Goal: Task Accomplishment & Management: Manage account settings

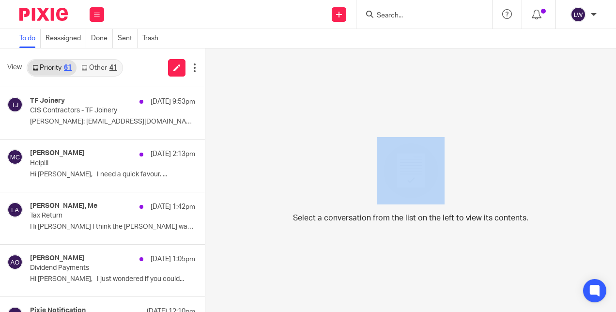
drag, startPoint x: 0, startPoint y: 0, endPoint x: 257, endPoint y: 111, distance: 279.6
click at [257, 111] on div "Select a conversation from the list on the left to view its contents." at bounding box center [410, 179] width 411 height 263
click at [106, 62] on link "Other 41" at bounding box center [99, 67] width 45 height 15
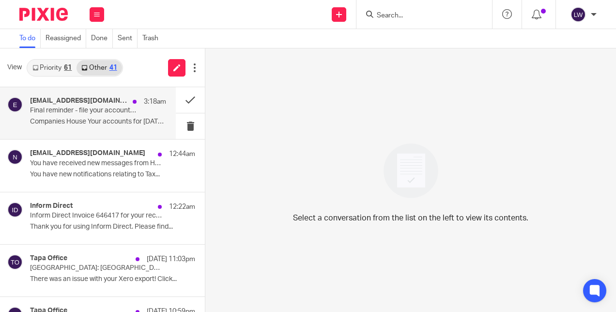
click at [88, 120] on p "Companies House Your accounts for 1 January..." at bounding box center [98, 122] width 136 height 8
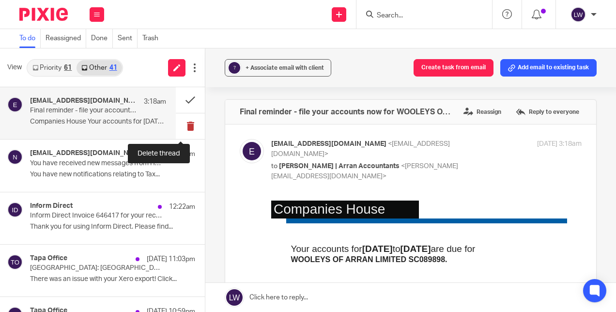
click at [184, 128] on button at bounding box center [190, 126] width 29 height 26
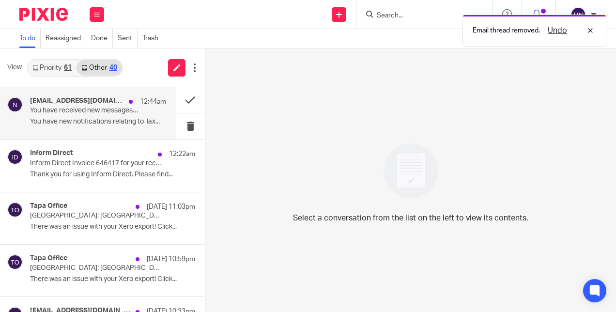
click at [121, 123] on p "You have new notifications relating to Tax..." at bounding box center [98, 122] width 136 height 8
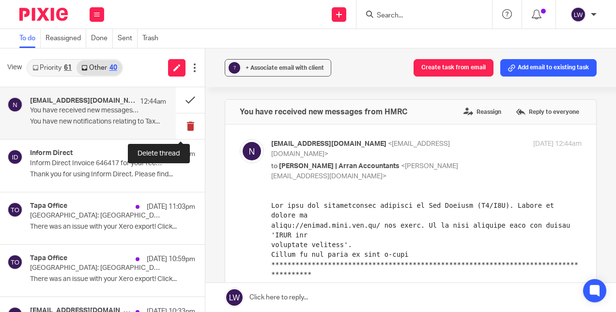
click at [180, 130] on button at bounding box center [190, 126] width 29 height 26
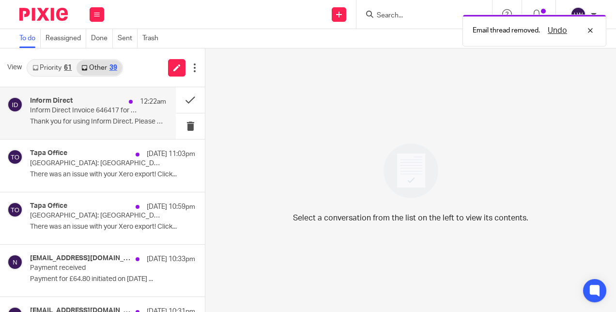
click at [109, 118] on p "Thank you for using Inform Direct. Please find..." at bounding box center [98, 122] width 136 height 8
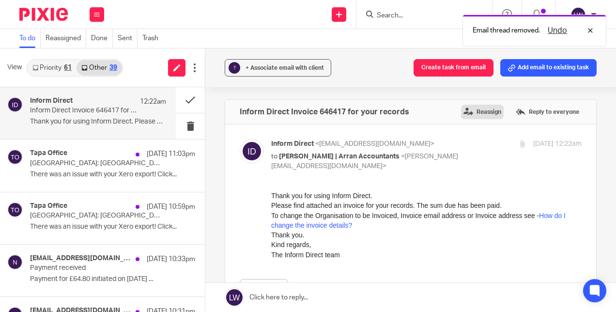
click at [469, 111] on label "Reassign" at bounding box center [482, 112] width 43 height 15
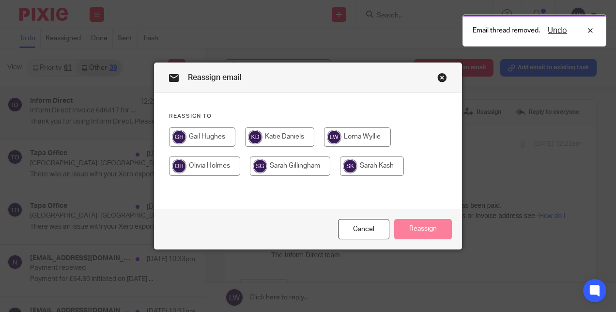
click at [284, 168] on input "radio" at bounding box center [290, 165] width 80 height 19
radio input "true"
click at [411, 229] on button "Reassign" at bounding box center [423, 229] width 58 height 21
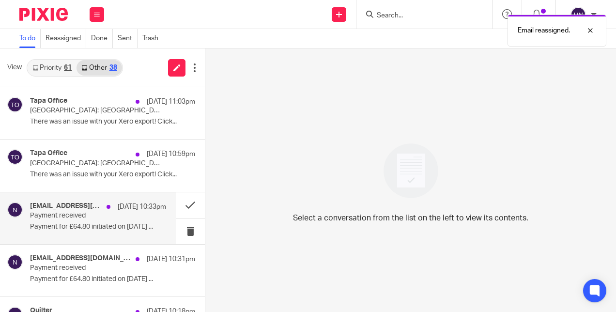
click at [97, 212] on p "Payment received" at bounding box center [84, 216] width 109 height 8
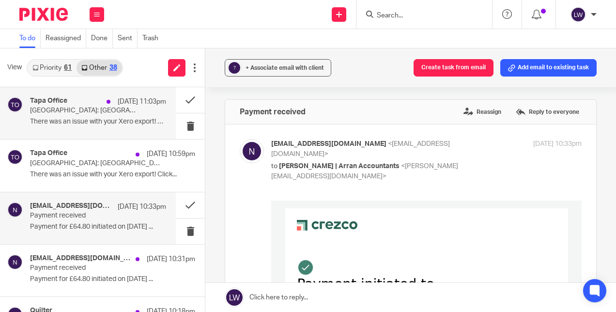
click at [81, 106] on div "Tapa Office 16 Sep 11:03pm" at bounding box center [98, 102] width 136 height 10
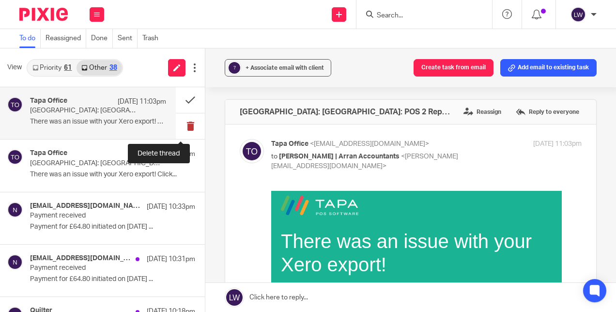
click at [183, 125] on button at bounding box center [190, 126] width 29 height 26
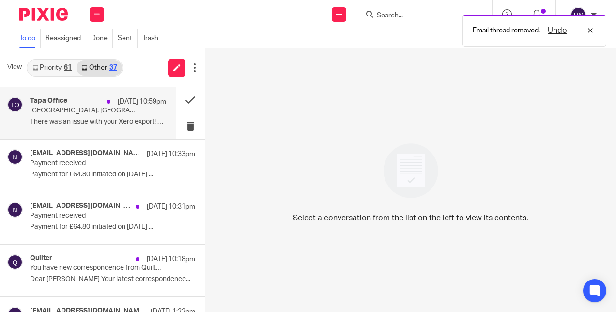
click at [104, 123] on p "There was an issue with your Xero export! Click..." at bounding box center [98, 122] width 136 height 8
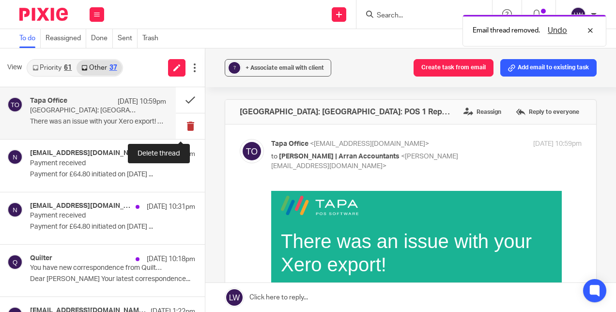
click at [176, 125] on button at bounding box center [190, 126] width 29 height 26
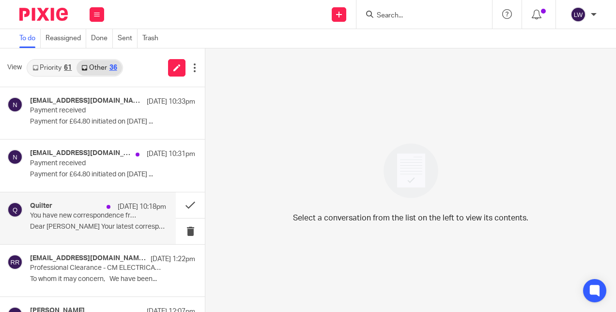
click at [141, 222] on div "Quilter 16 Sep 10:18pm You have new correspondence from Quilter Dear Ms Wyllie …" at bounding box center [98, 218] width 136 height 32
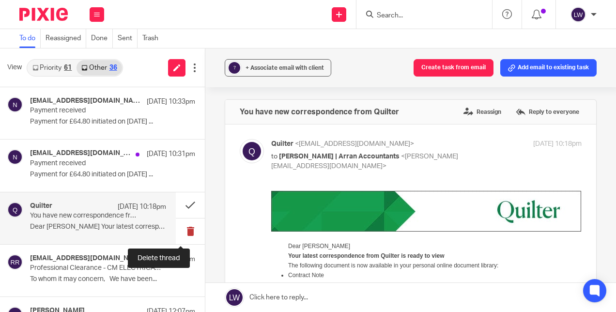
click at [180, 233] on button at bounding box center [190, 231] width 29 height 26
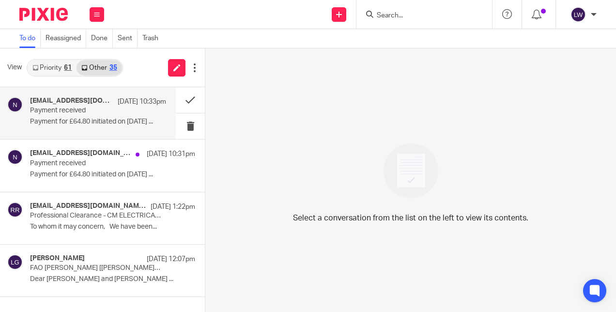
click at [98, 108] on p "Payment received" at bounding box center [84, 111] width 109 height 8
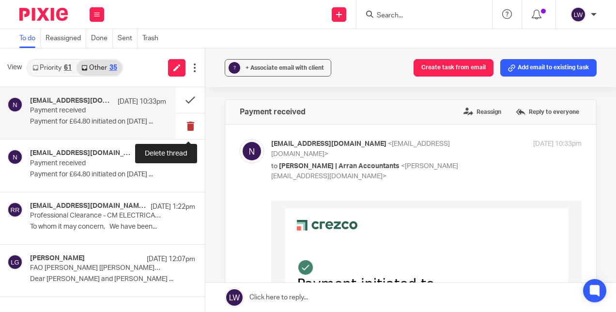
click at [190, 124] on button at bounding box center [190, 126] width 29 height 26
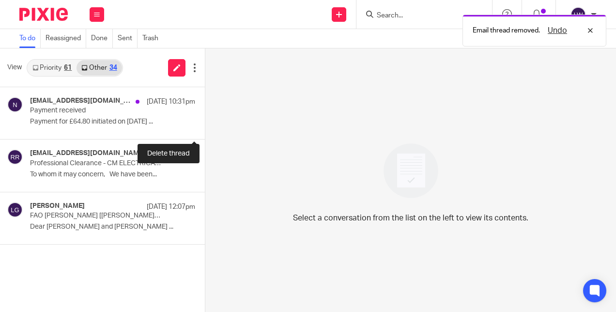
click at [205, 124] on button at bounding box center [209, 126] width 8 height 26
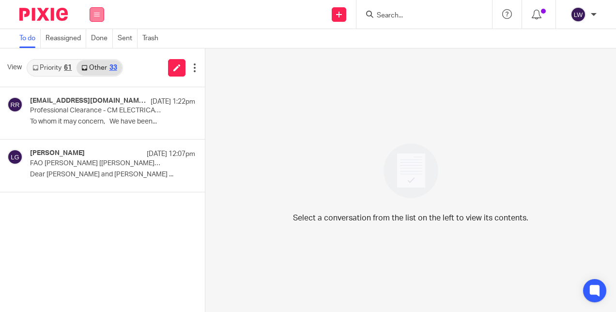
click at [94, 14] on icon at bounding box center [97, 15] width 6 height 6
click at [95, 58] on link "Email" at bounding box center [92, 59] width 17 height 7
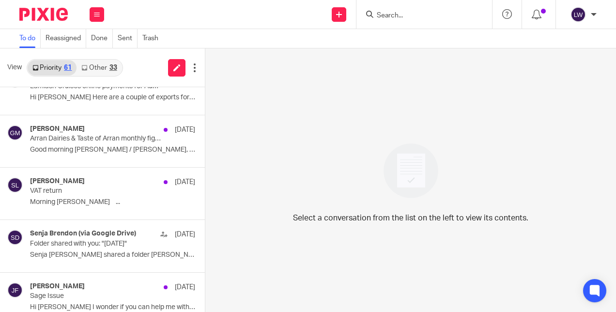
scroll to position [1077, 0]
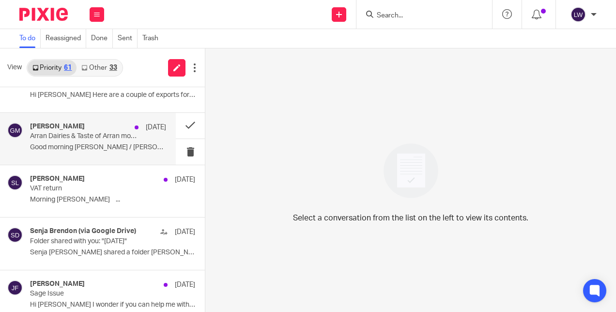
click at [125, 143] on p "Good morning [PERSON_NAME] / [PERSON_NAME], Hope you..." at bounding box center [98, 147] width 136 height 8
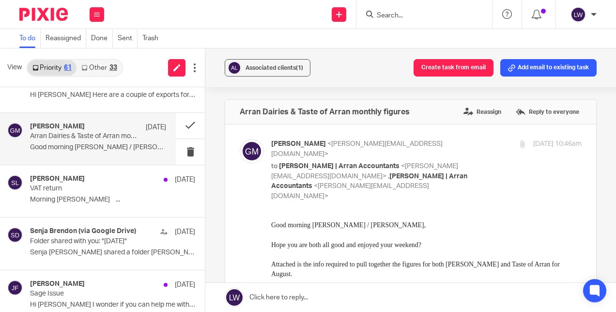
scroll to position [0, 0]
click at [182, 122] on button at bounding box center [190, 126] width 29 height 26
click at [180, 122] on button at bounding box center [190, 126] width 29 height 26
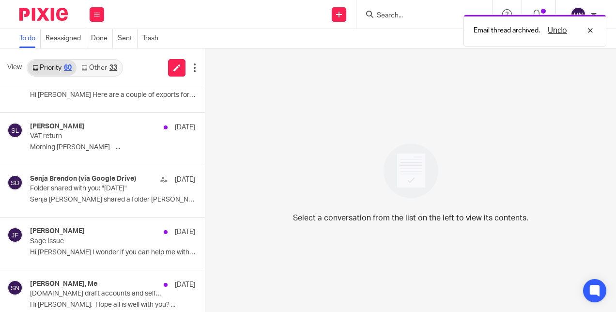
click at [105, 63] on link "Other 33" at bounding box center [99, 67] width 45 height 15
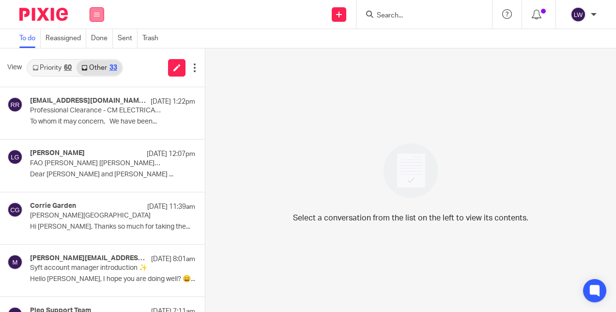
click at [99, 14] on icon at bounding box center [97, 15] width 6 height 6
click at [96, 61] on link "Email" at bounding box center [92, 59] width 17 height 7
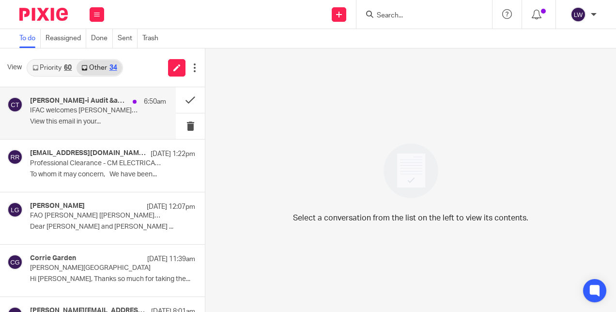
click at [109, 121] on p "View this email in your..." at bounding box center [98, 122] width 136 height 8
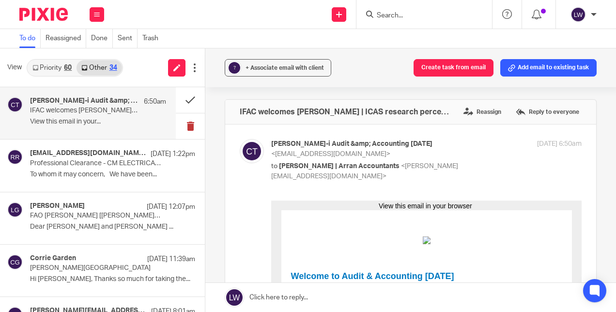
click at [178, 128] on button at bounding box center [190, 126] width 29 height 26
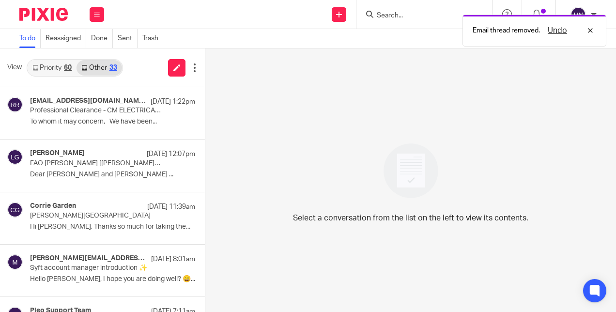
click at [55, 66] on link "Priority 60" at bounding box center [52, 67] width 49 height 15
